Goal: Book appointment/travel/reservation

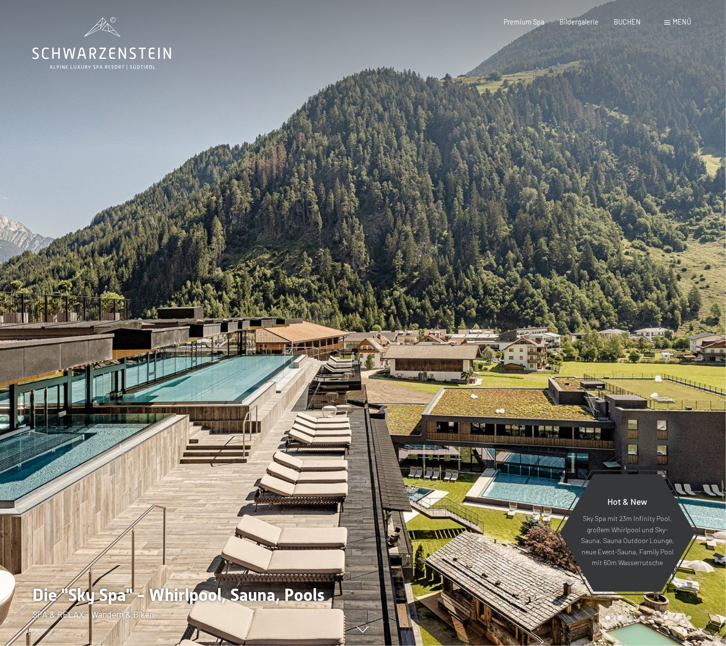
click at [682, 18] on span "Menü" at bounding box center [683, 22] width 19 height 8
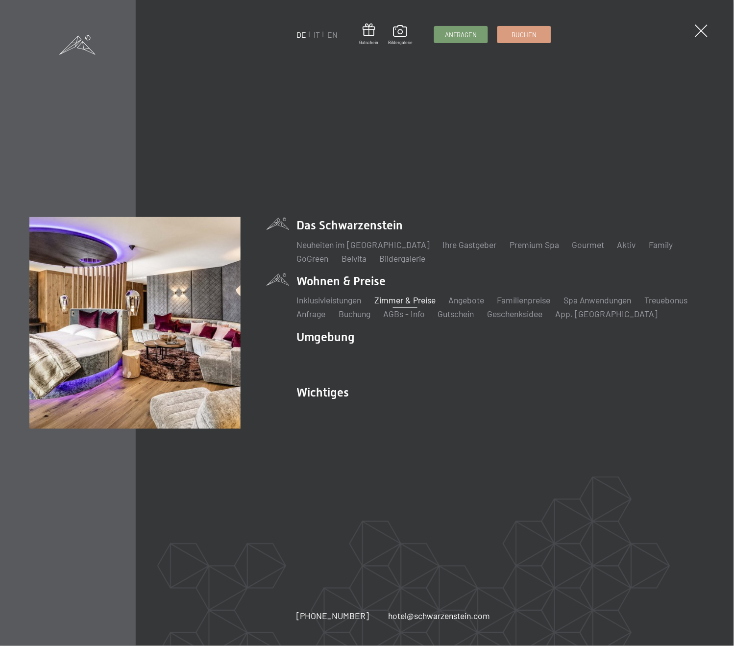
click at [417, 302] on link "Zimmer & Preise" at bounding box center [405, 300] width 61 height 11
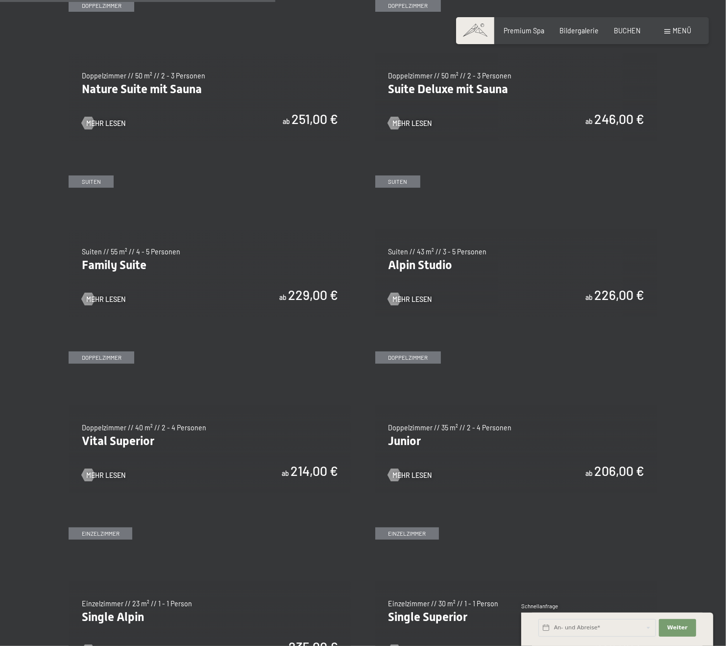
scroll to position [926, 0]
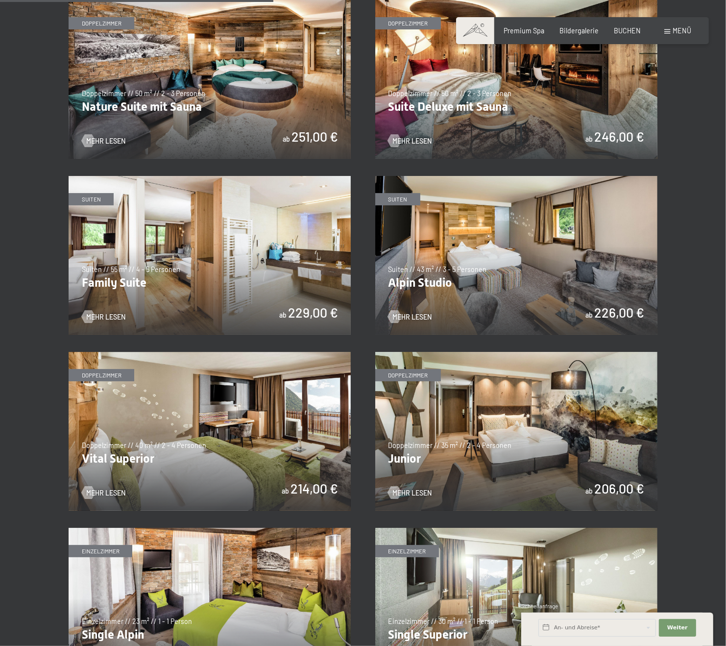
click at [478, 440] on img at bounding box center [516, 431] width 282 height 159
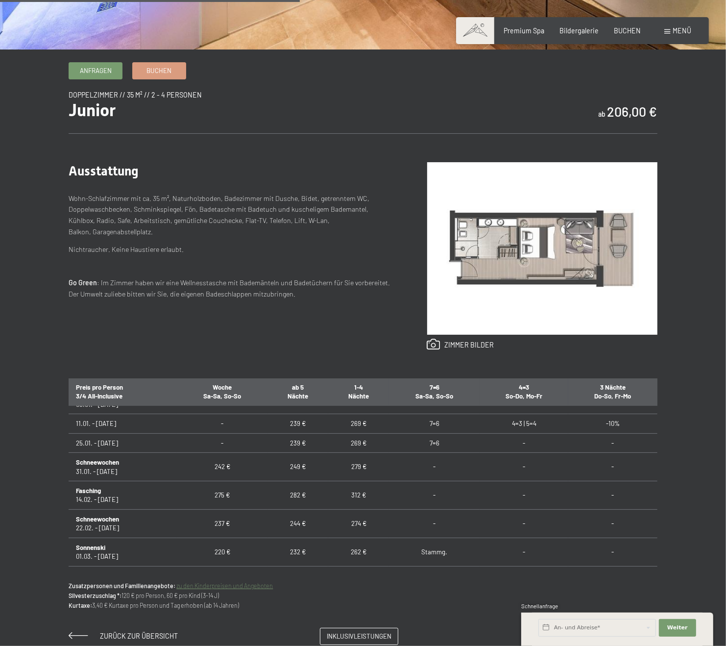
scroll to position [295, 0]
